Goal: Find contact information: Find contact information

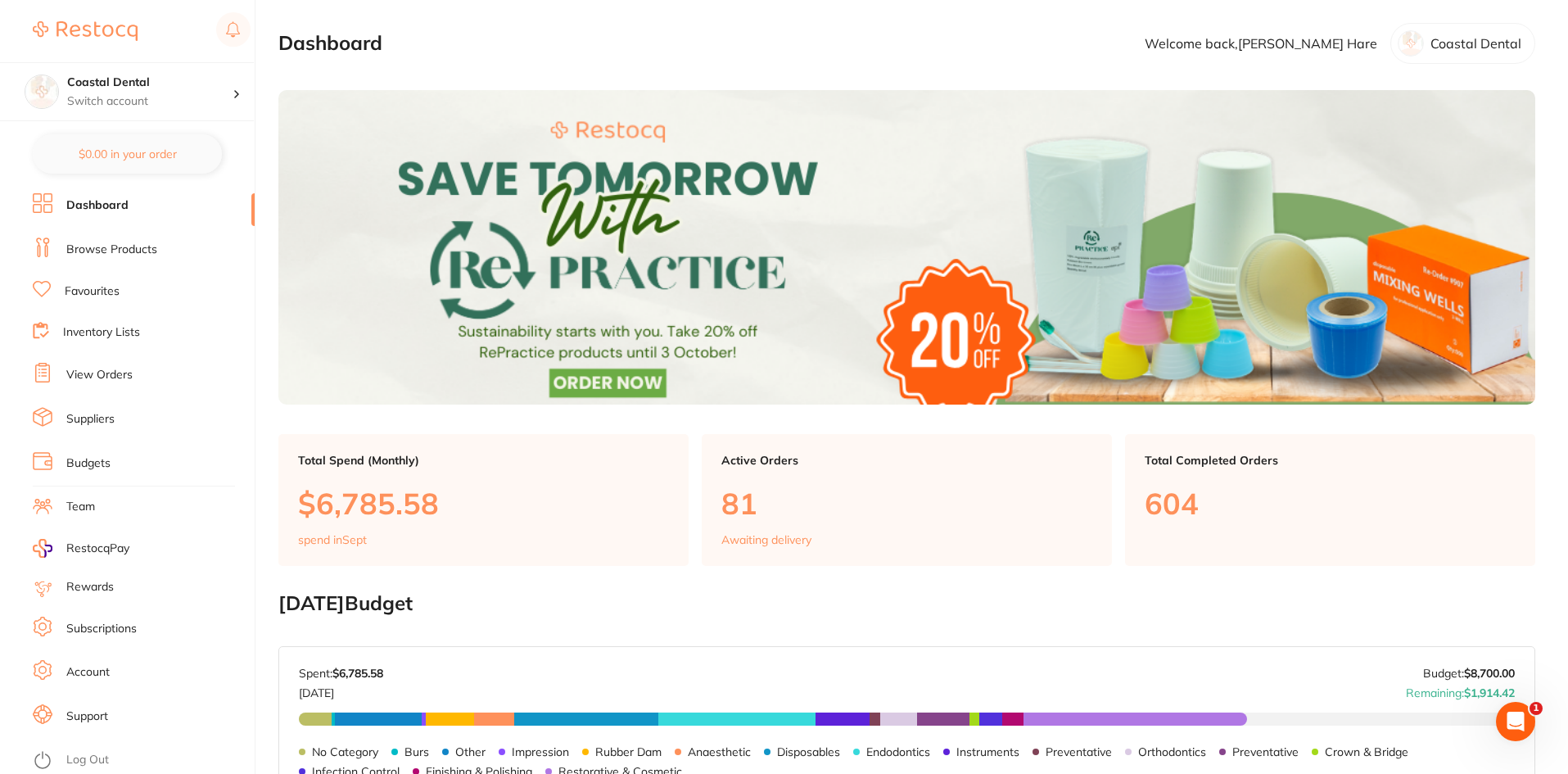
click at [118, 376] on link "View Orders" at bounding box center [100, 375] width 67 height 16
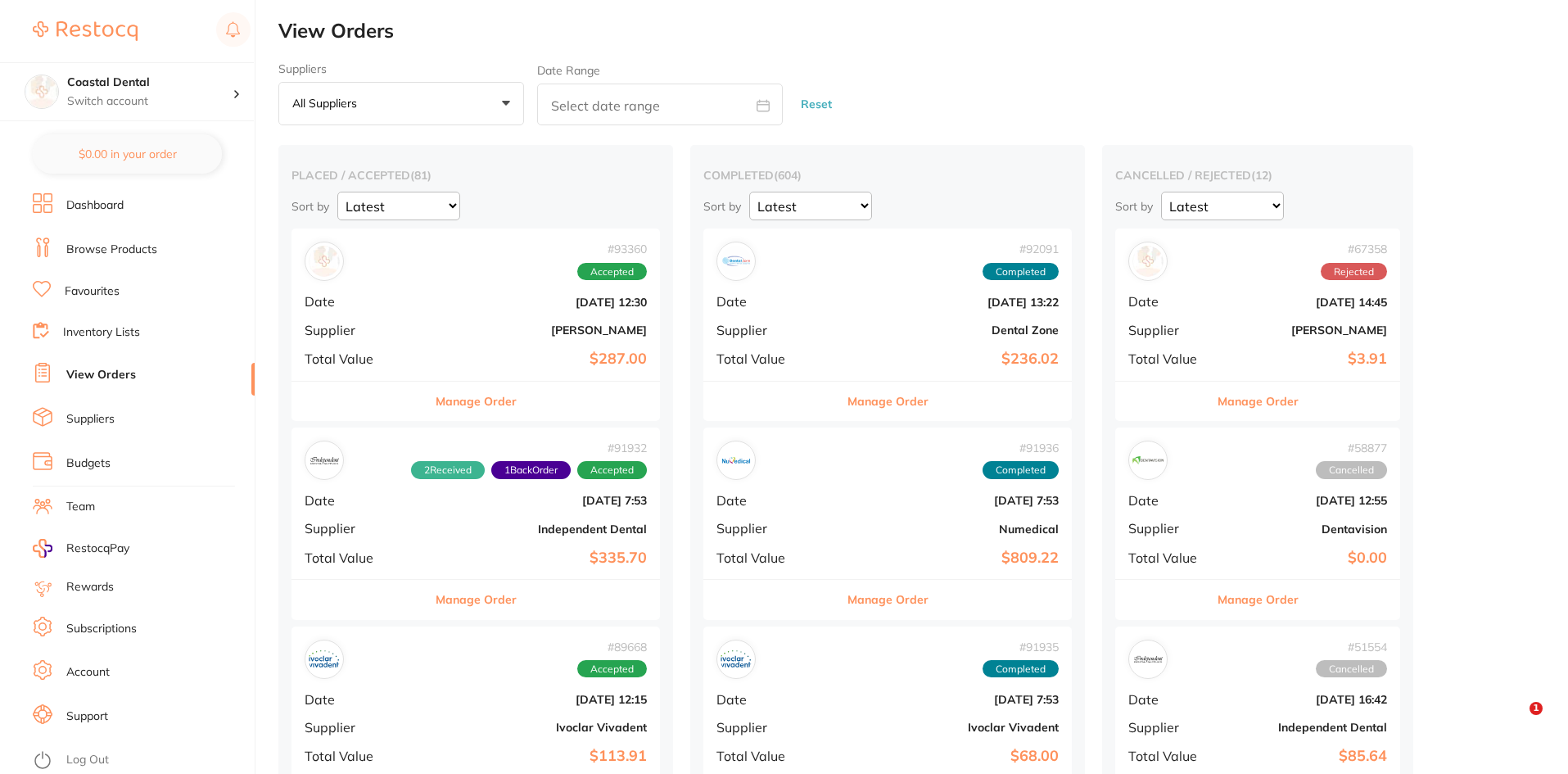
click at [93, 420] on link "Suppliers" at bounding box center [91, 419] width 49 height 16
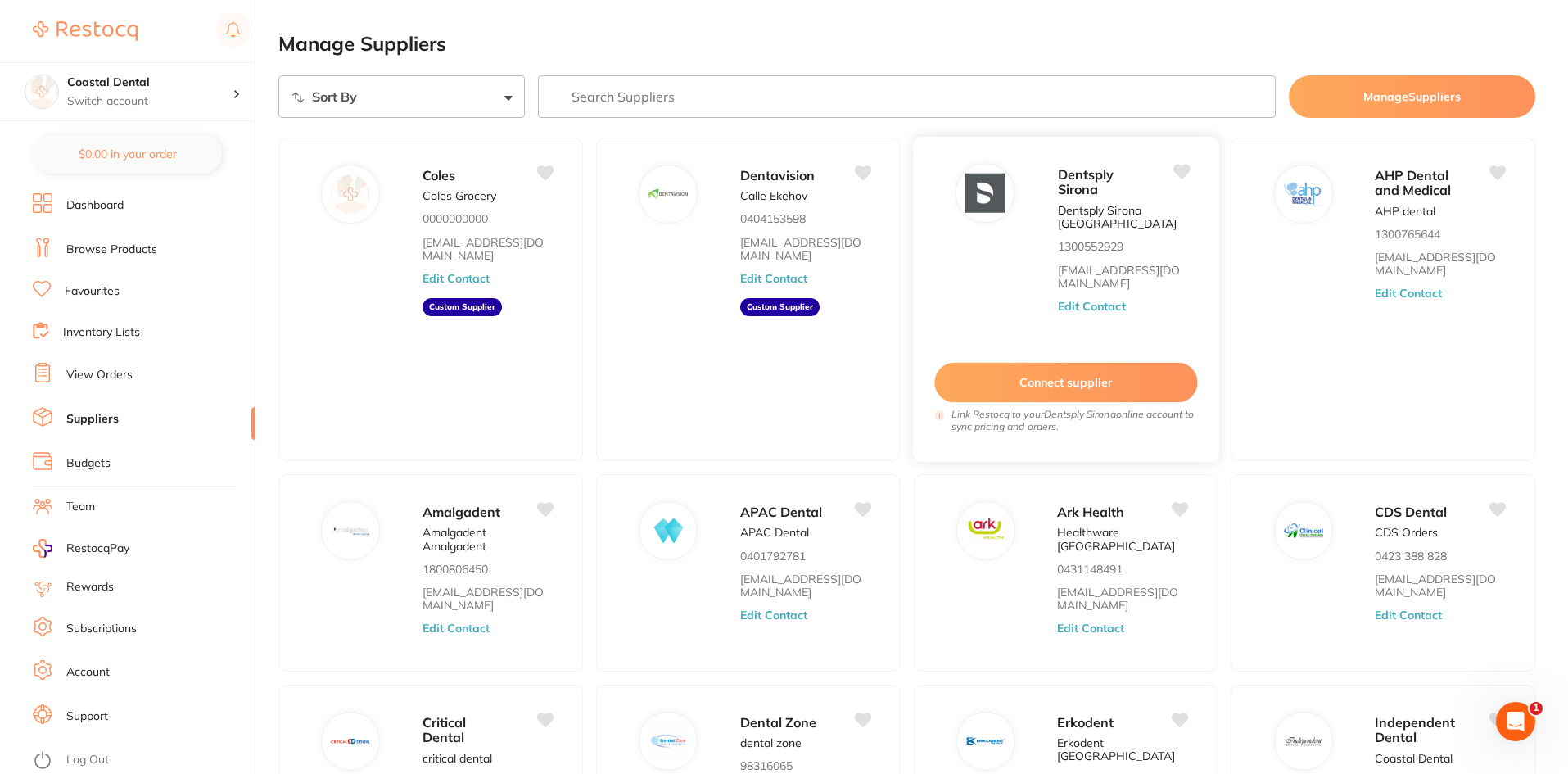
click at [988, 257] on div "Dentsply Sirona Dentsply [GEOGRAPHIC_DATA] Australia 1300552929 [EMAIL_ADDRESS]…" at bounding box center [1065, 299] width 307 height 327
click at [986, 279] on div "Dentsply Sirona Dentsply [GEOGRAPHIC_DATA] Australia 1300552929 [EMAIL_ADDRESS]…" at bounding box center [1065, 299] width 307 height 327
click at [1093, 305] on button "Edit Contact" at bounding box center [1091, 306] width 68 height 13
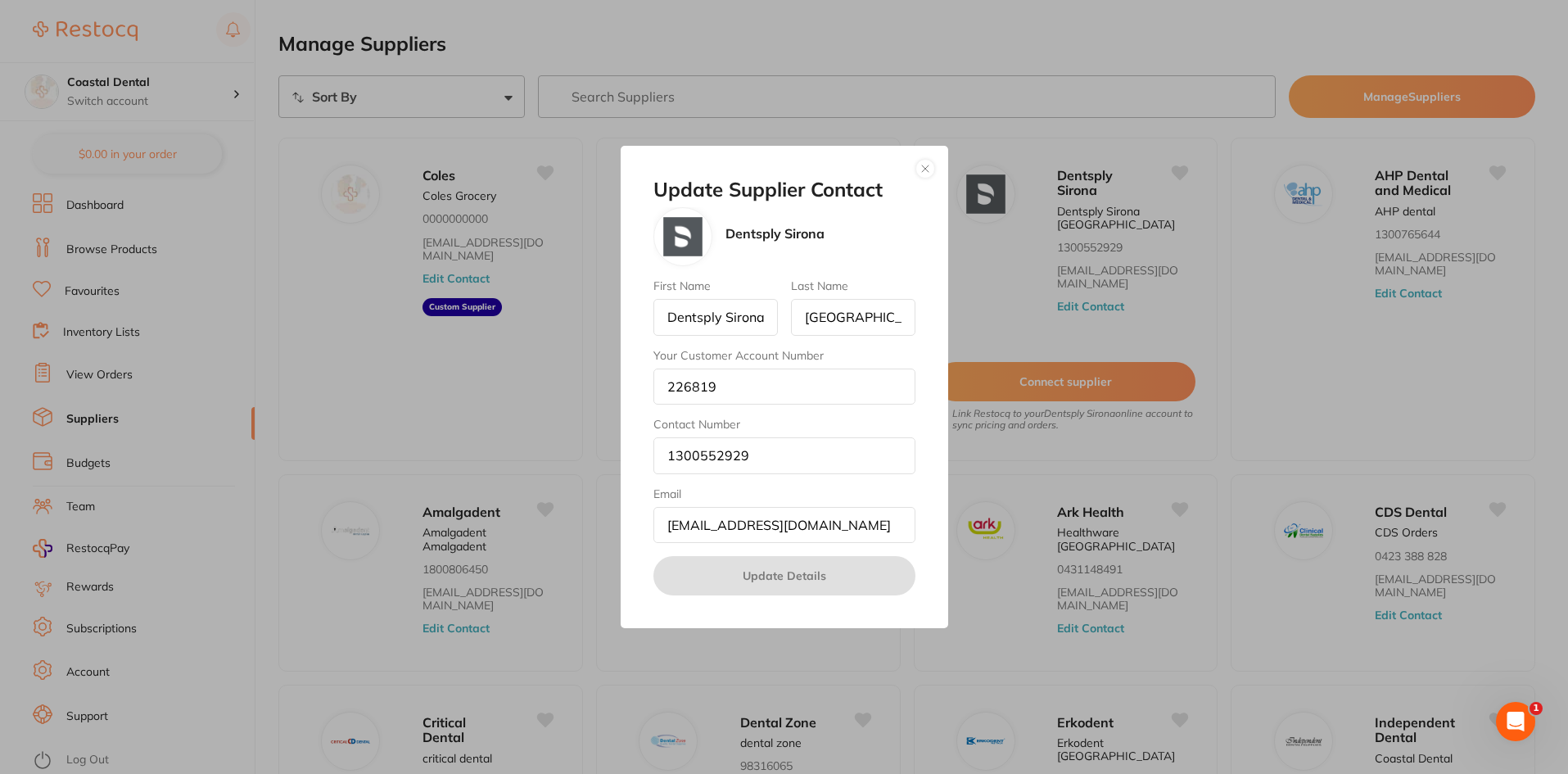
click at [924, 169] on button "button" at bounding box center [925, 168] width 20 height 20
